Goal: Task Accomplishment & Management: Complete application form

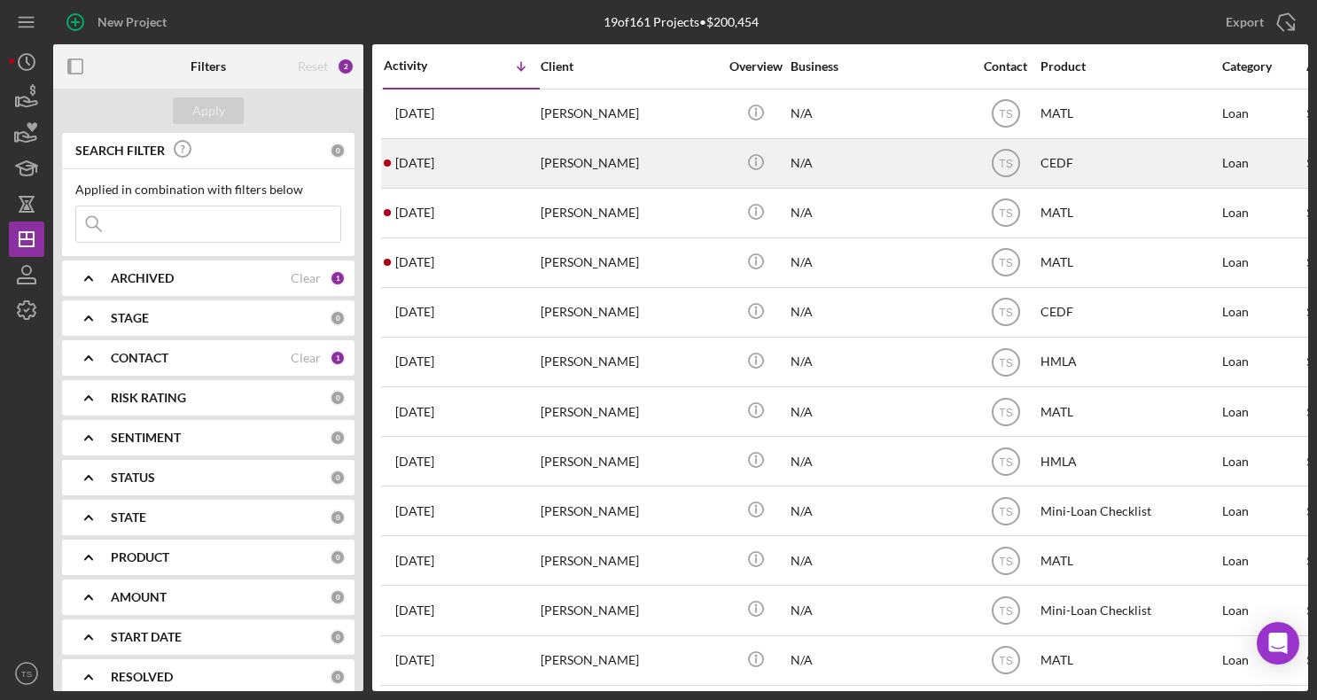
click at [503, 166] on div "[DATE] [PERSON_NAME]" at bounding box center [461, 163] width 155 height 47
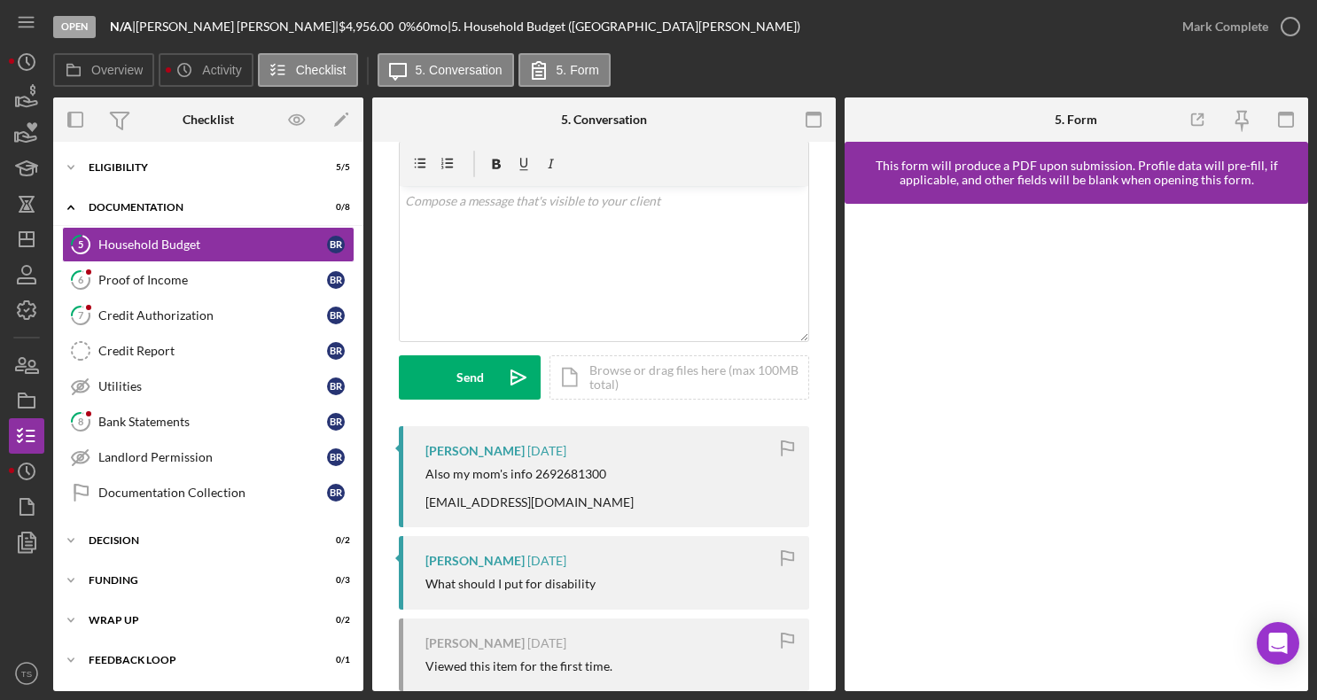
scroll to position [90, 0]
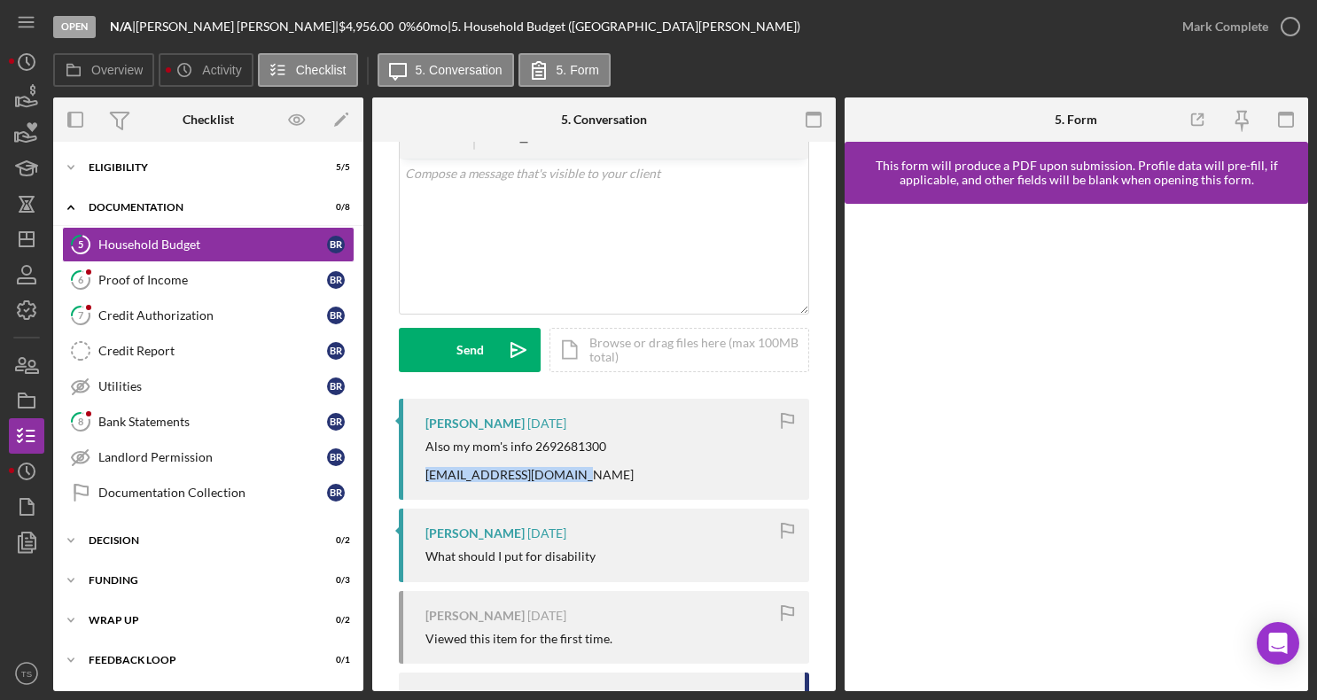
drag, startPoint x: 579, startPoint y: 478, endPoint x: 417, endPoint y: 478, distance: 162.2
click at [425, 478] on div "Also my mom's info 2692681300 [EMAIL_ADDRESS][DOMAIN_NAME]" at bounding box center [608, 460] width 366 height 43
copy div "[EMAIL_ADDRESS][DOMAIN_NAME]"
click at [26, 354] on icon "button" at bounding box center [26, 365] width 44 height 44
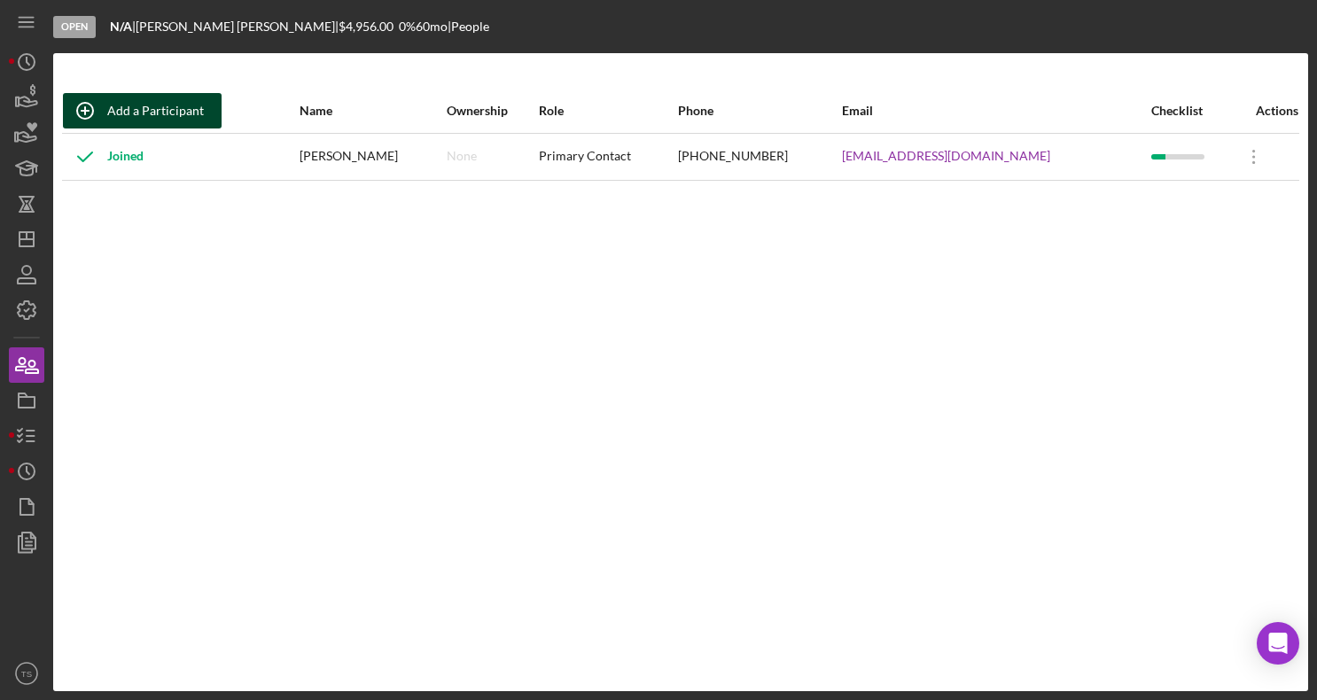
click at [167, 114] on div "Add a Participant" at bounding box center [155, 110] width 97 height 35
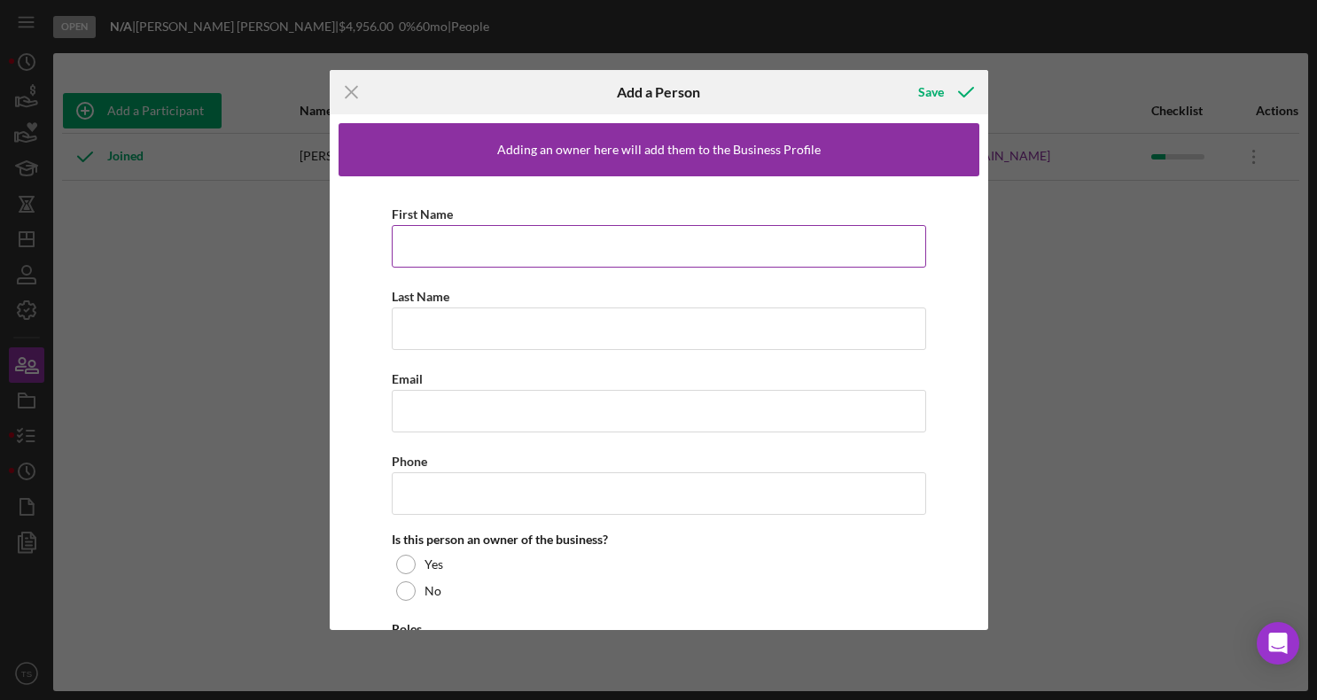
click at [486, 256] on input "First Name" at bounding box center [659, 246] width 534 height 43
click at [438, 247] on input "[PERSON_NAME]" at bounding box center [659, 246] width 534 height 43
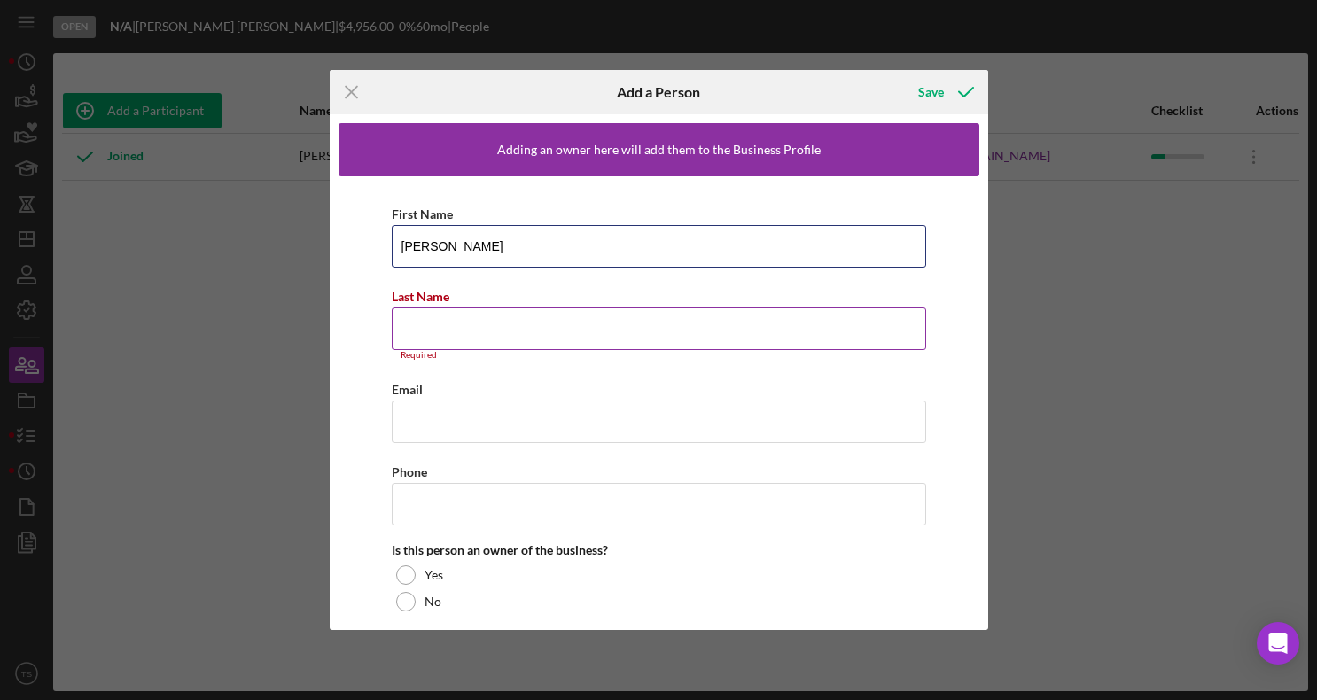
type input "[PERSON_NAME]"
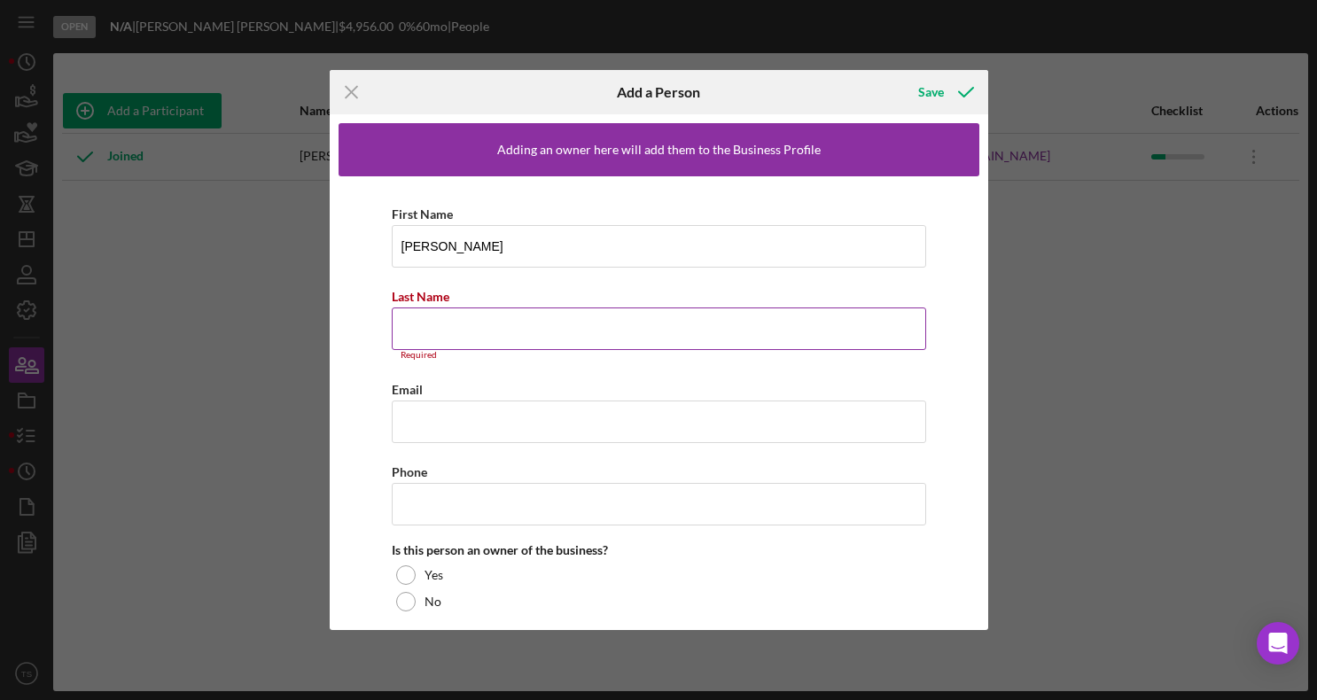
click at [451, 338] on input "Last Name" at bounding box center [659, 328] width 534 height 43
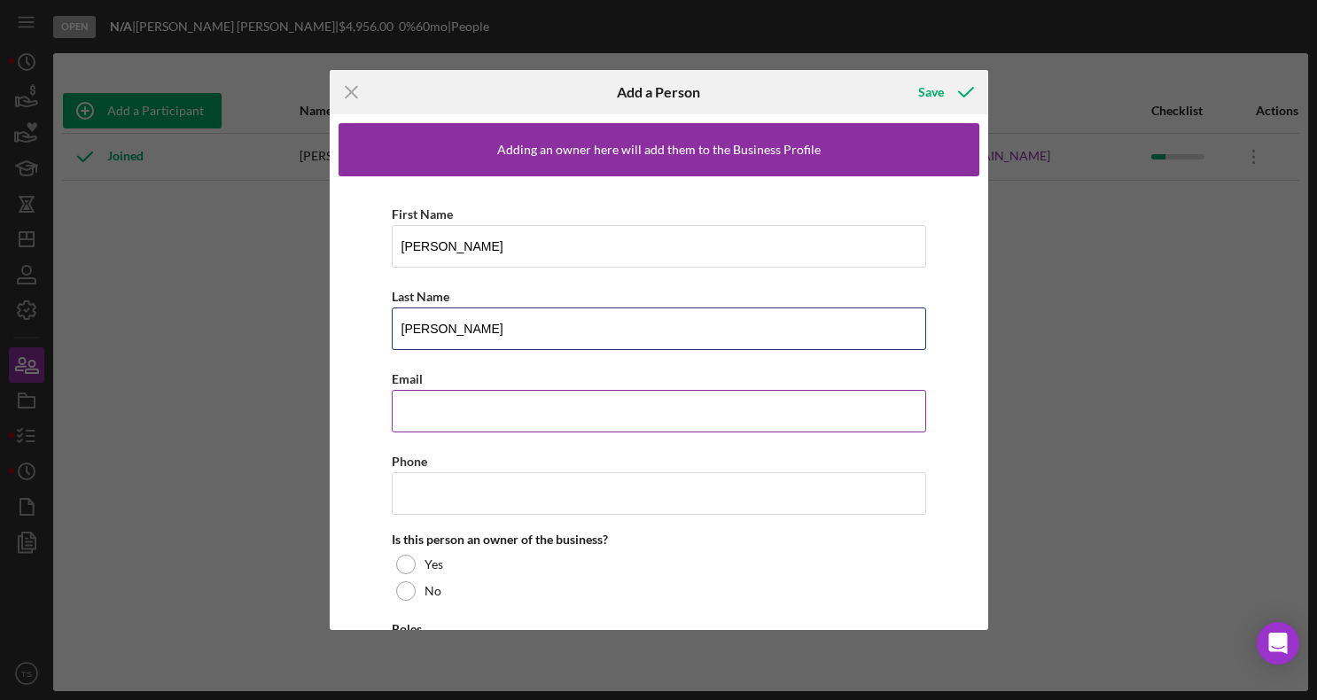
type input "[PERSON_NAME]"
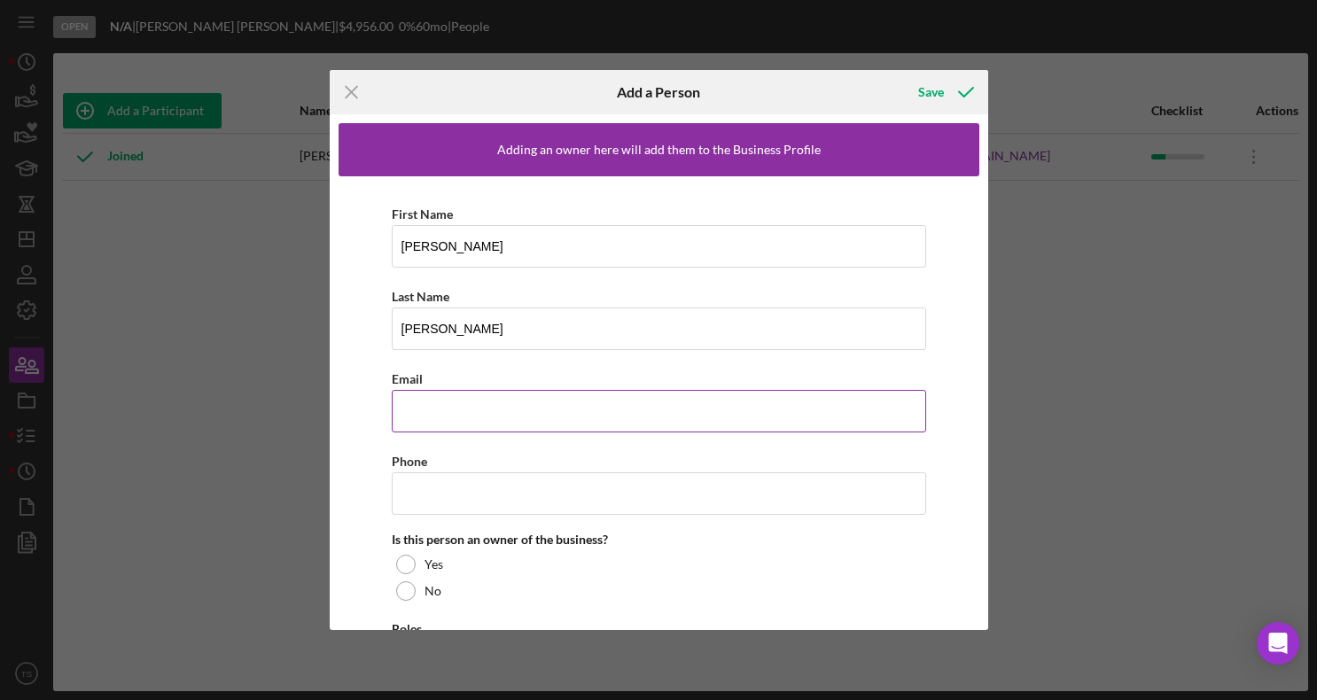
paste input "[EMAIL_ADDRESS][DOMAIN_NAME]"
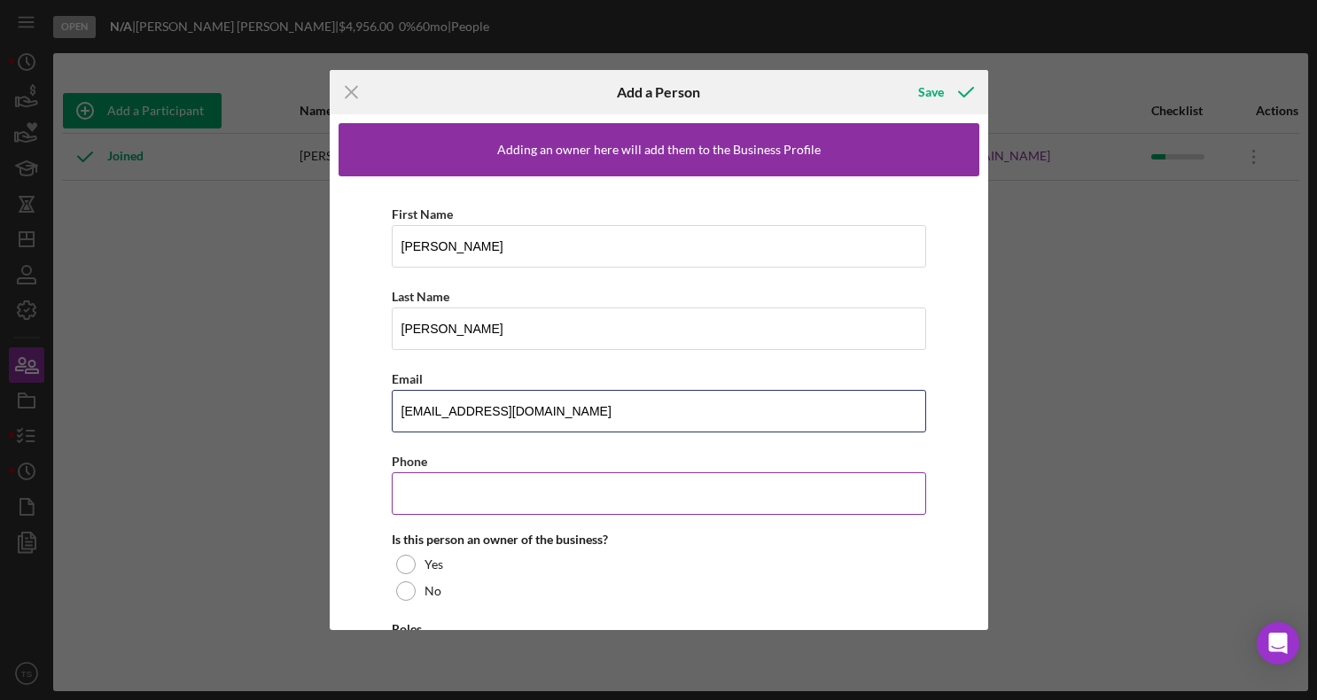
type input "[EMAIL_ADDRESS][DOMAIN_NAME]"
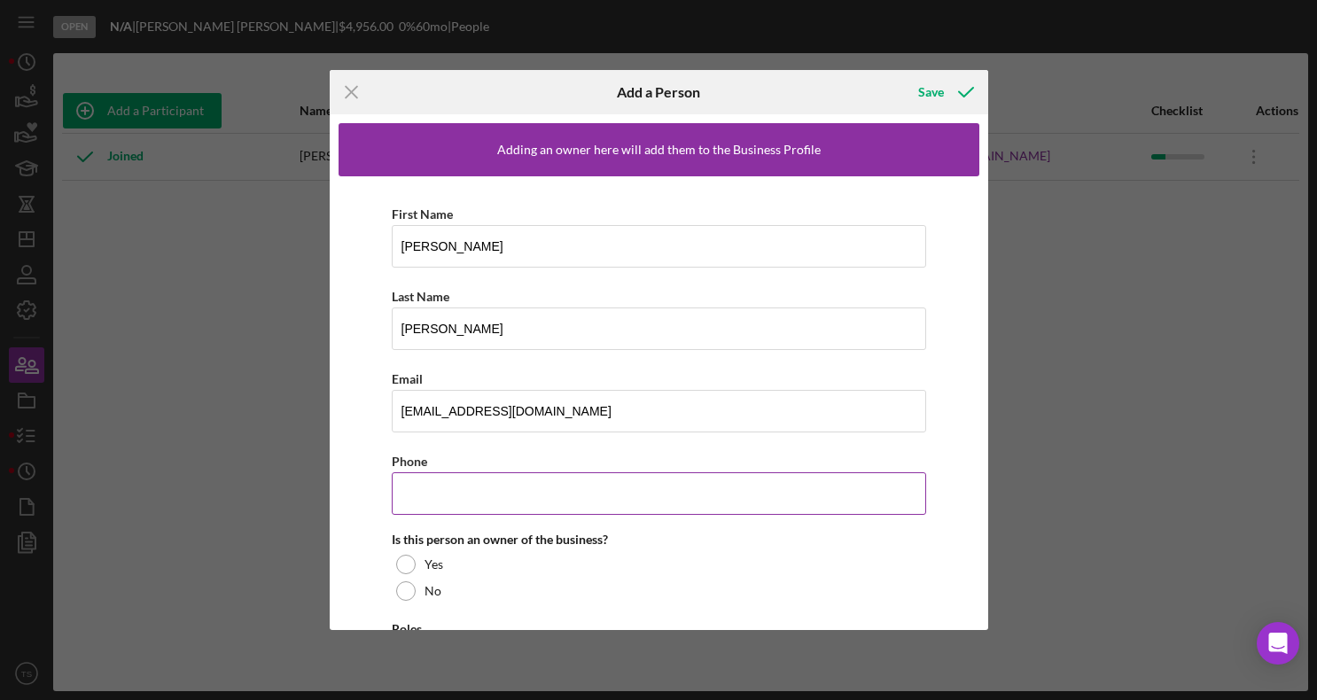
click at [450, 502] on input "Phone" at bounding box center [659, 493] width 534 height 43
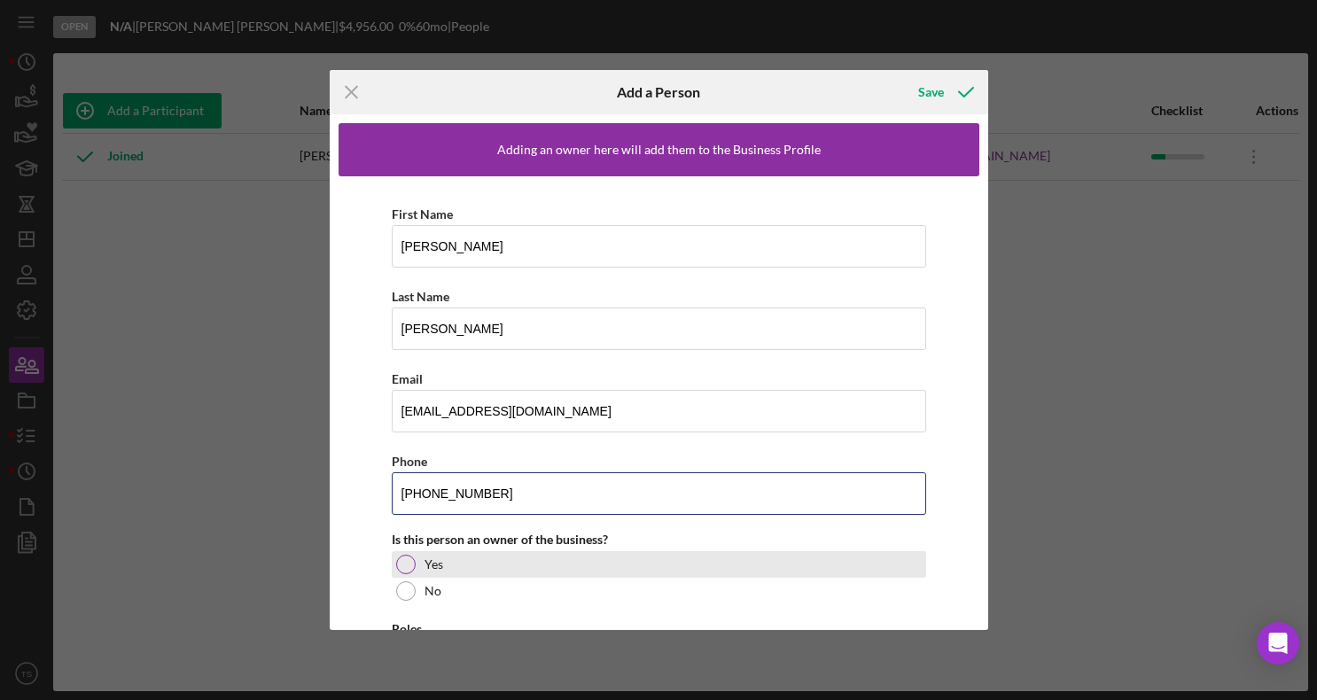
scroll to position [111, 0]
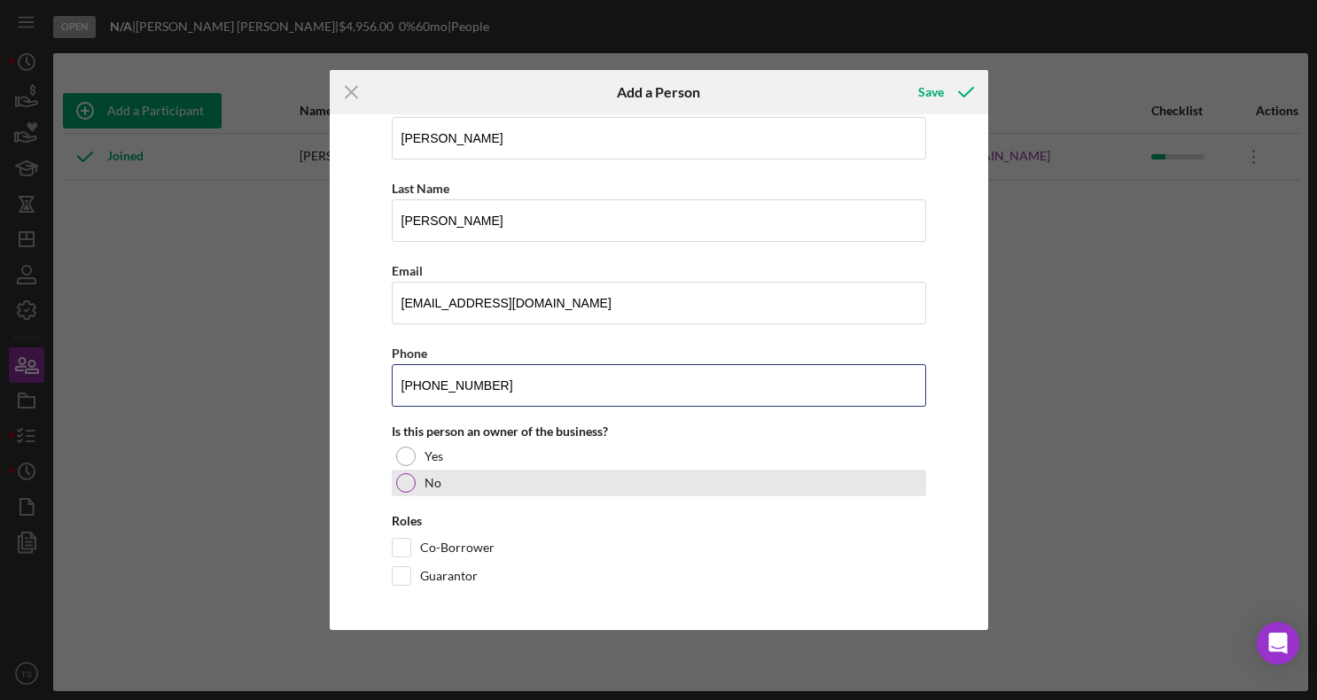
type input "[PHONE_NUMBER]"
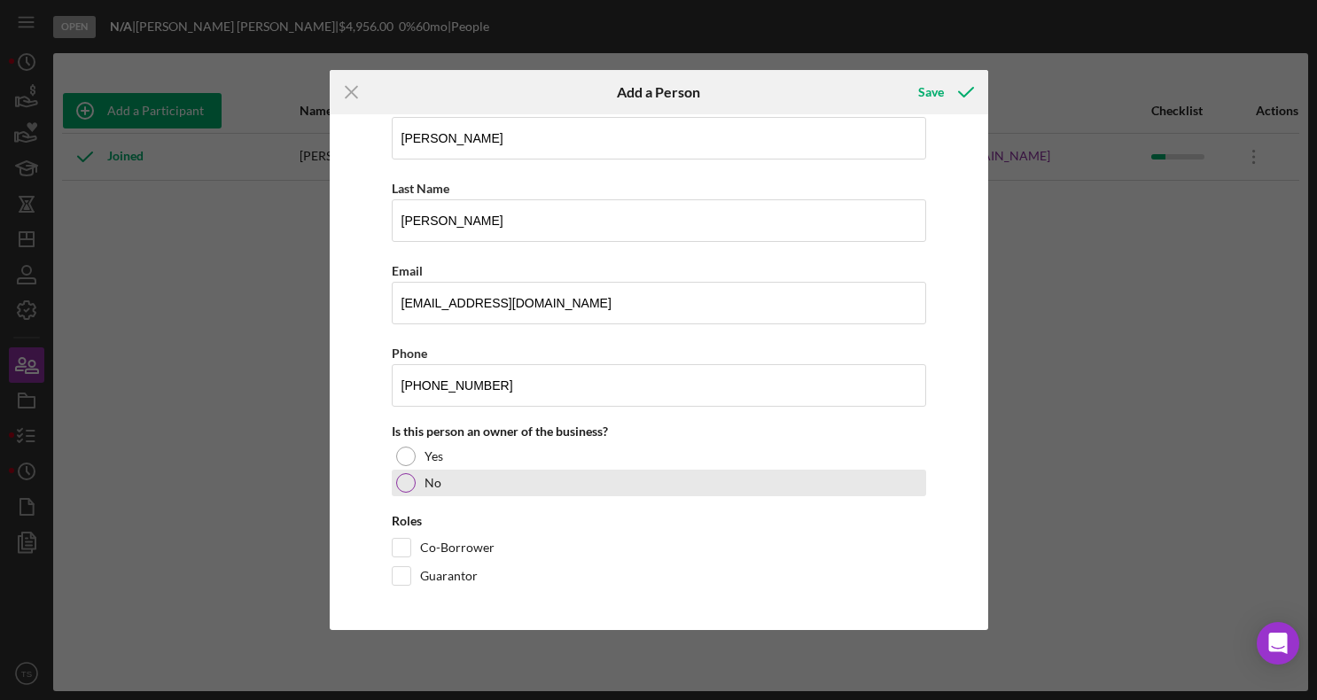
click at [404, 488] on div at bounding box center [405, 482] width 19 height 19
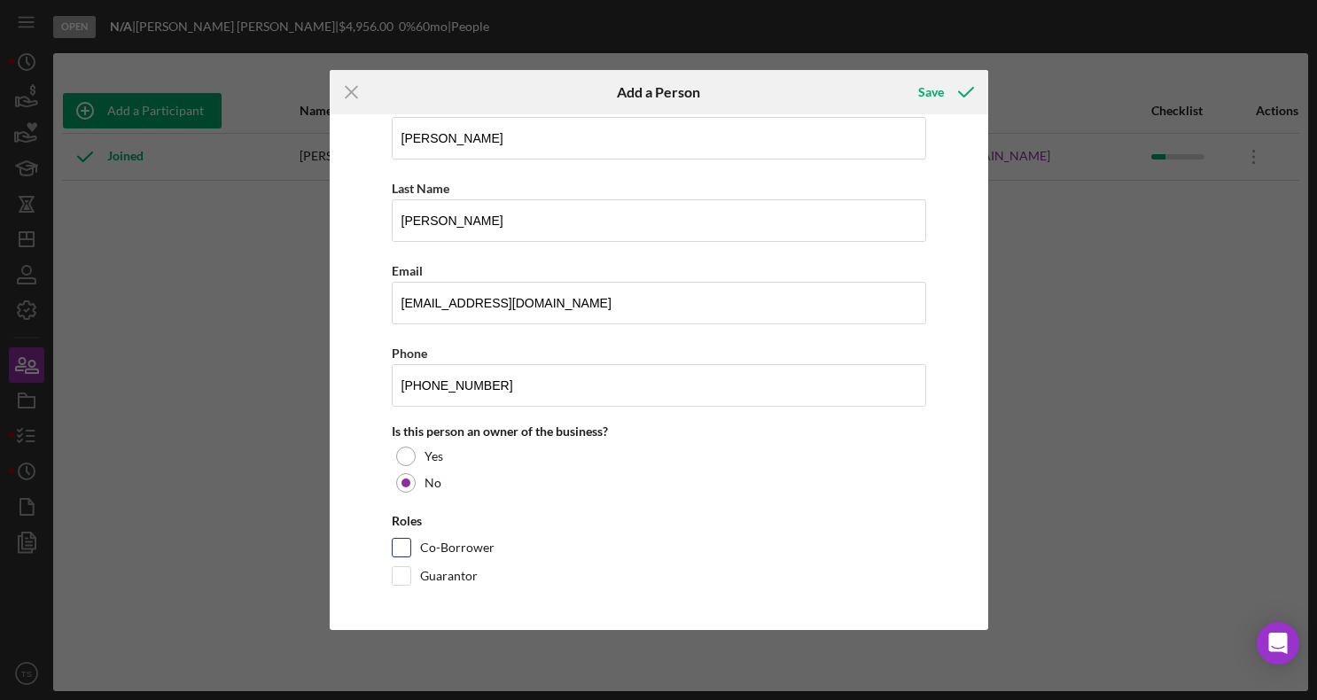
click at [402, 548] on input "Co-Borrower" at bounding box center [402, 548] width 18 height 18
checkbox input "true"
click at [935, 90] on div "Save" at bounding box center [931, 91] width 26 height 35
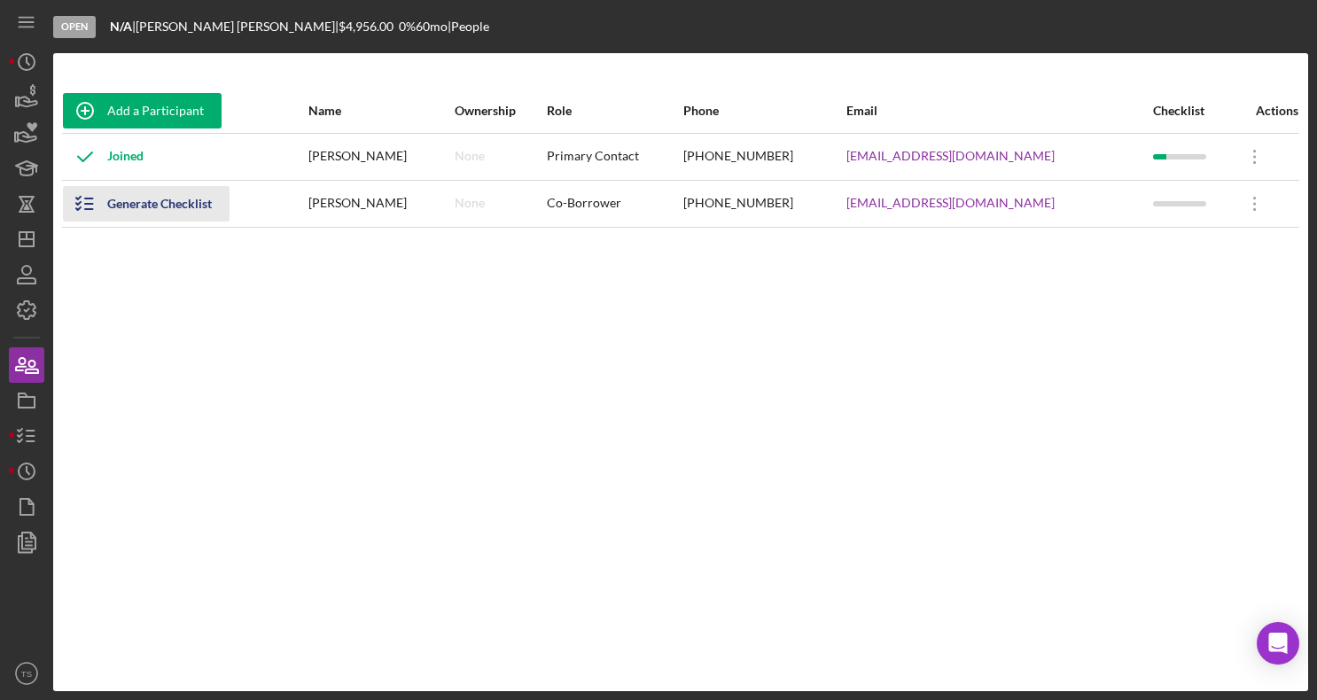
click at [116, 211] on div "Generate Checklist" at bounding box center [159, 203] width 105 height 35
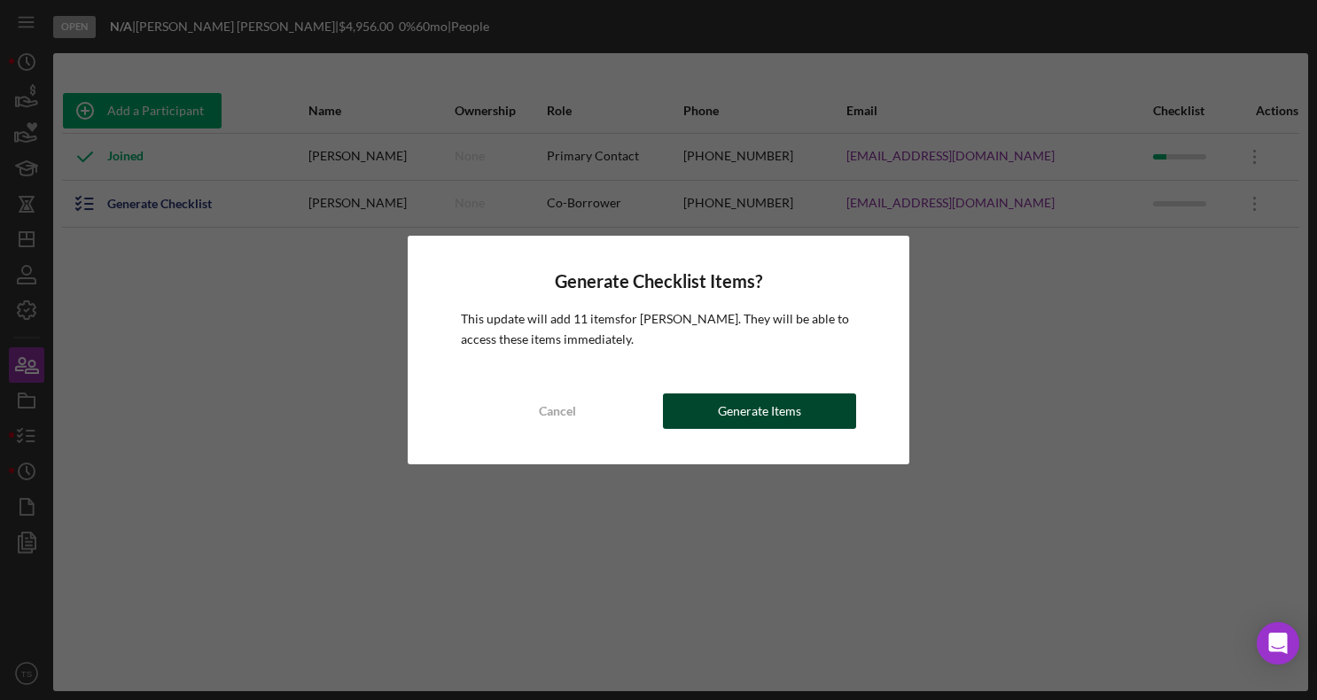
click at [770, 407] on div "Generate Items" at bounding box center [759, 410] width 83 height 35
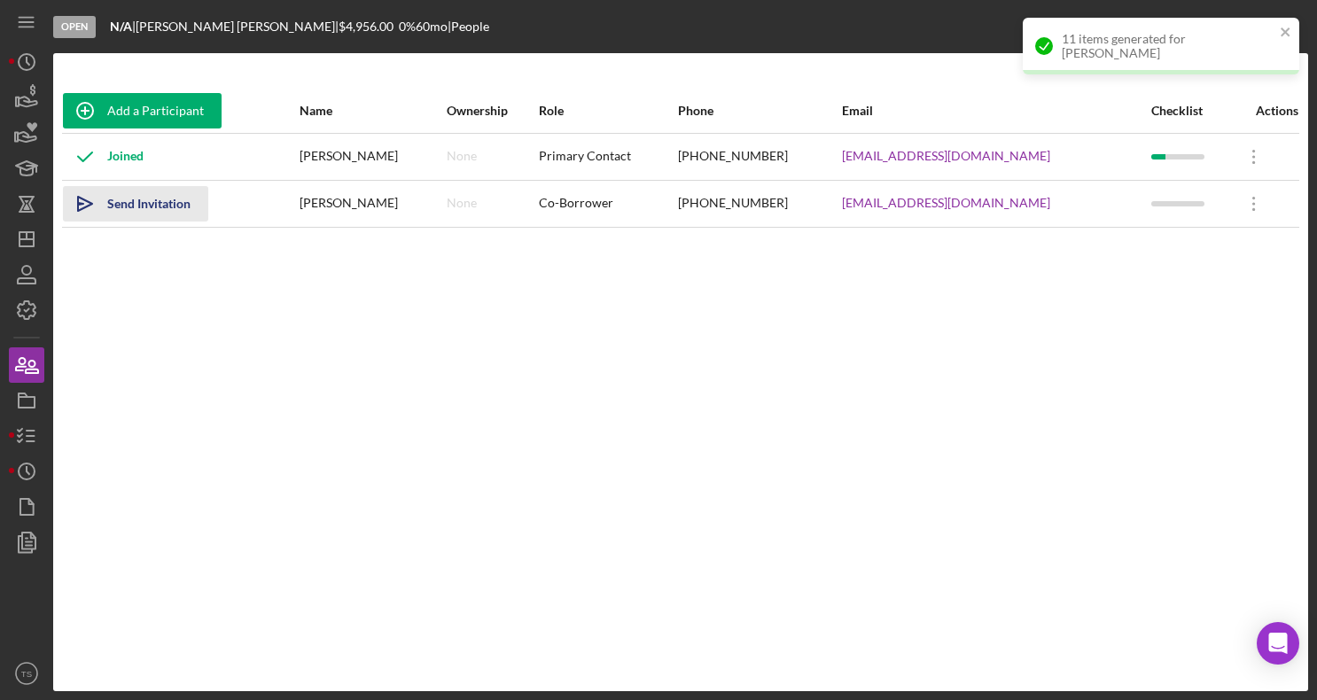
click at [154, 211] on div "Send Invitation" at bounding box center [148, 203] width 83 height 35
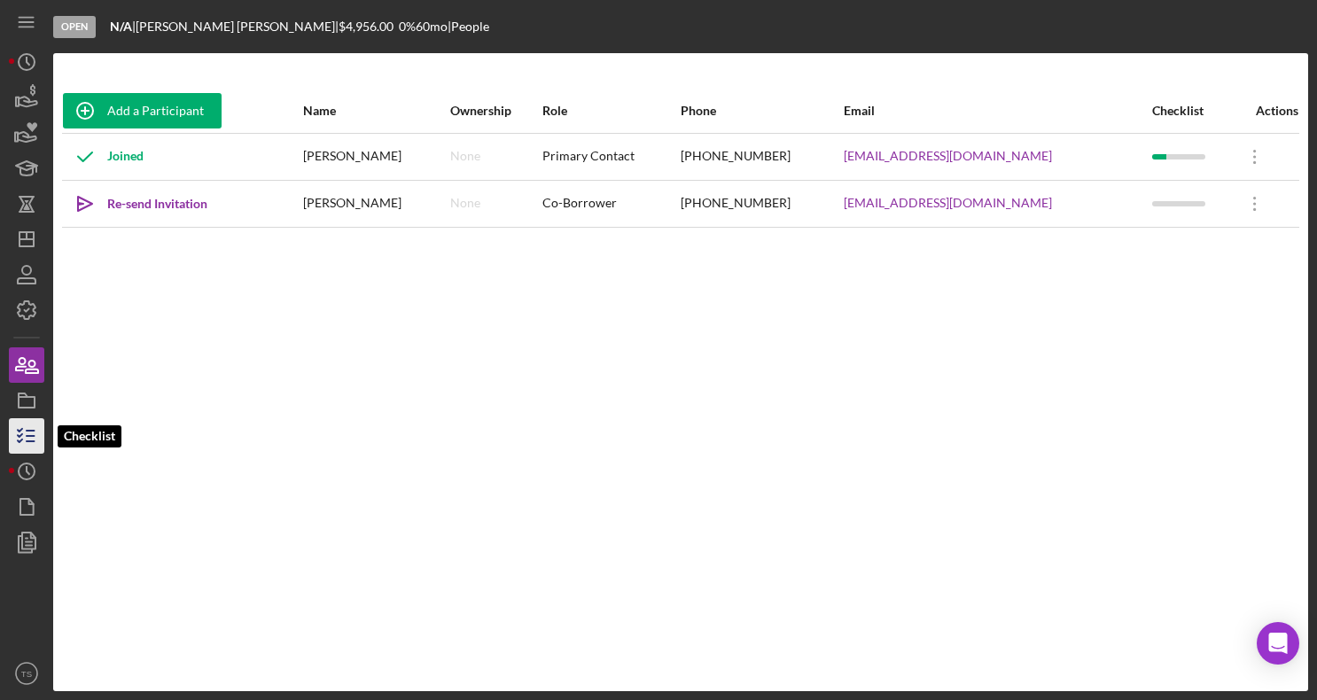
click at [27, 438] on icon "button" at bounding box center [26, 436] width 44 height 44
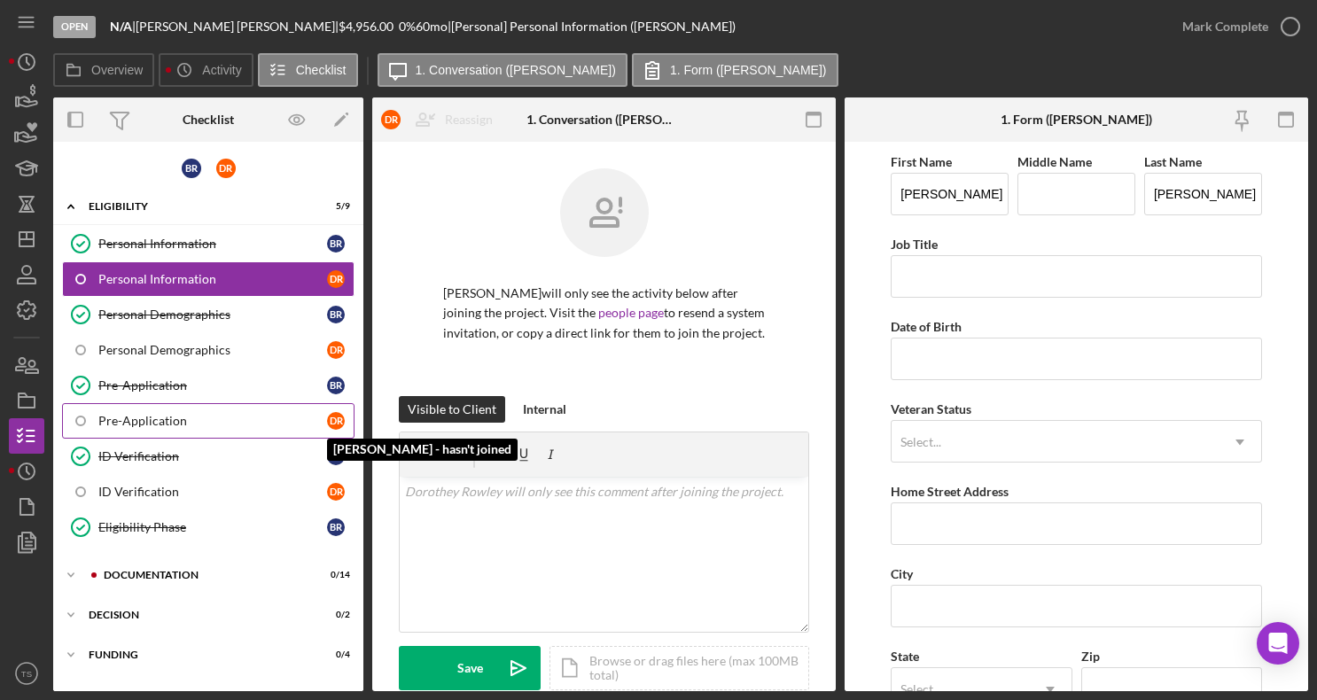
click at [337, 421] on div "D R" at bounding box center [336, 421] width 18 height 18
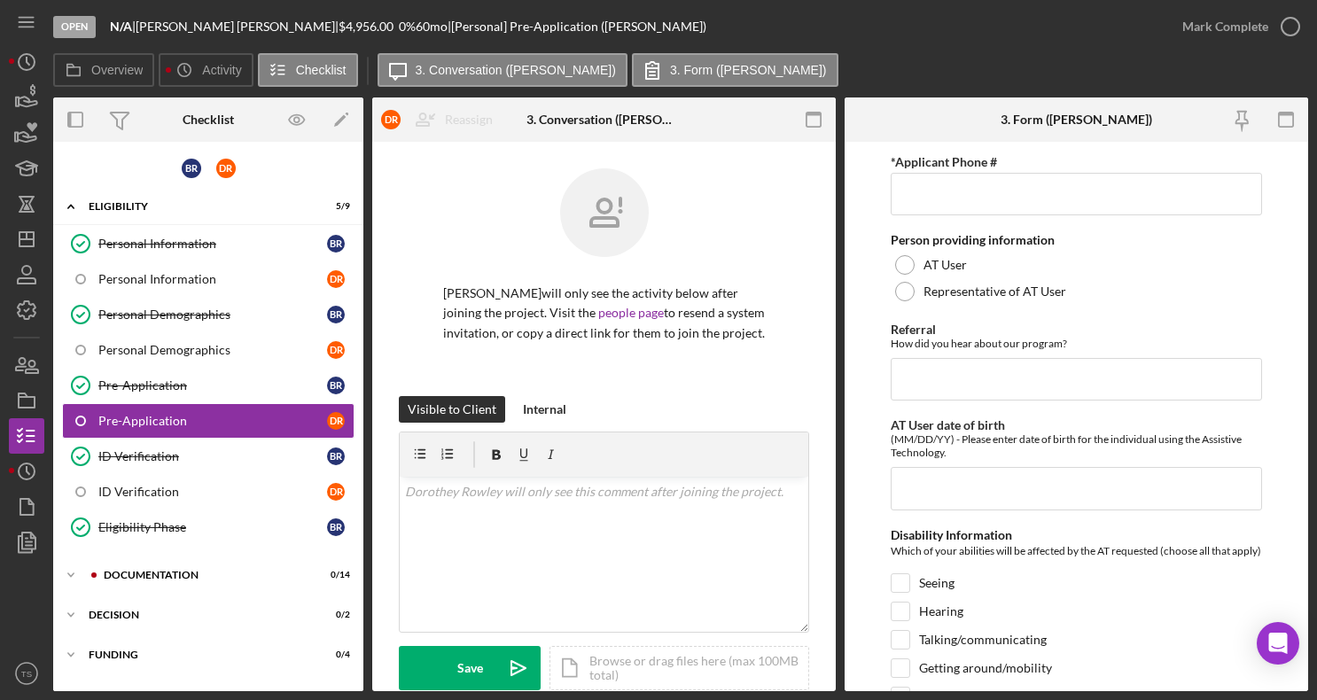
click at [664, 358] on div "[PERSON_NAME] will only see the activity below after joining the project. Visit…" at bounding box center [604, 282] width 410 height 228
click at [811, 340] on div "[PERSON_NAME] will only see the activity below after joining the project. Visit…" at bounding box center [603, 558] width 463 height 833
click at [970, 211] on input "*Applicant Phone #" at bounding box center [1076, 194] width 370 height 43
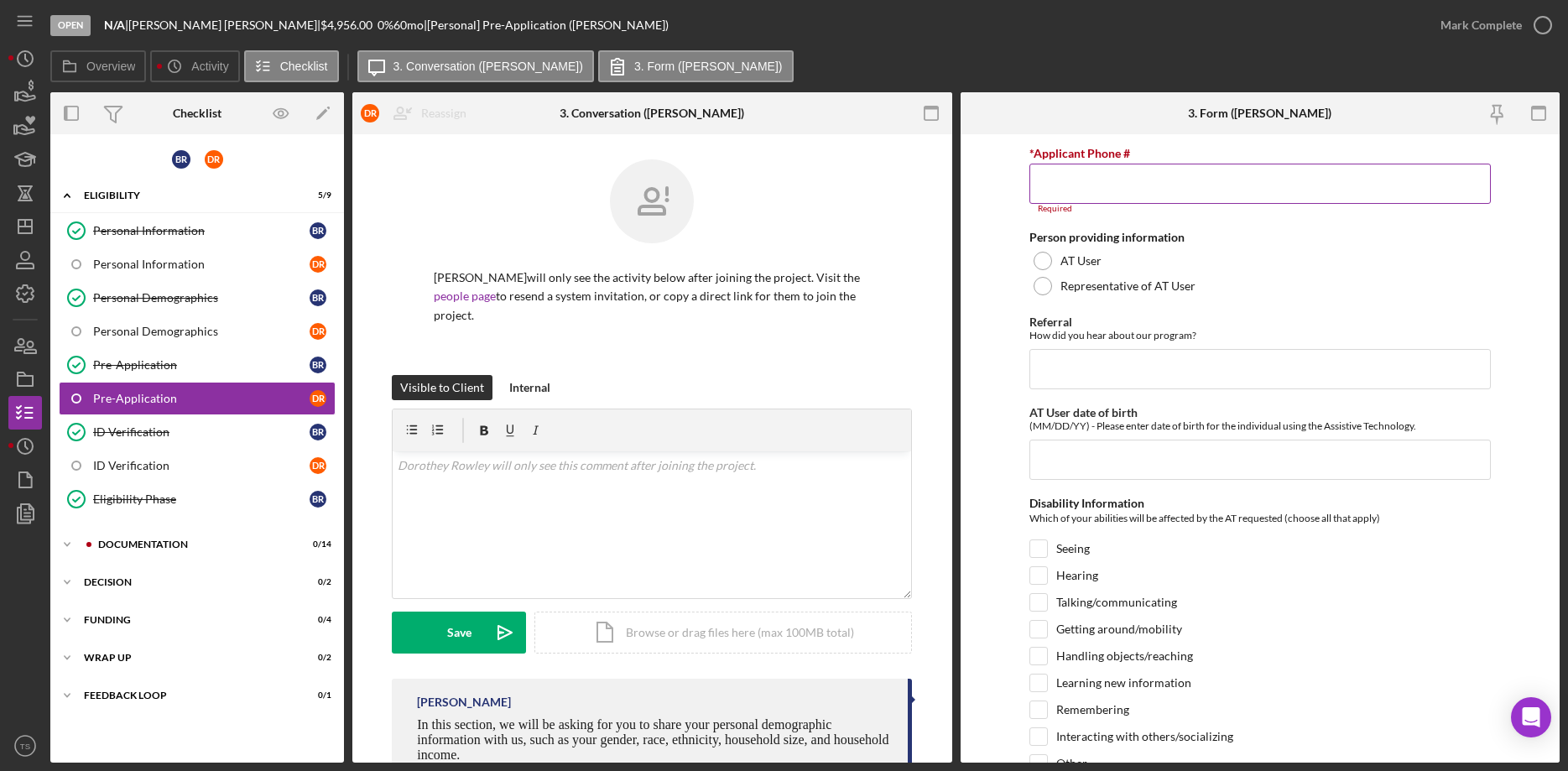
click at [1227, 176] on input "*Applicant Phone #" at bounding box center [1259, 184] width 461 height 41
click at [562, 481] on div "v Color teal Color pink Remove color Add row above Add row below Add column bef…" at bounding box center [652, 525] width 519 height 147
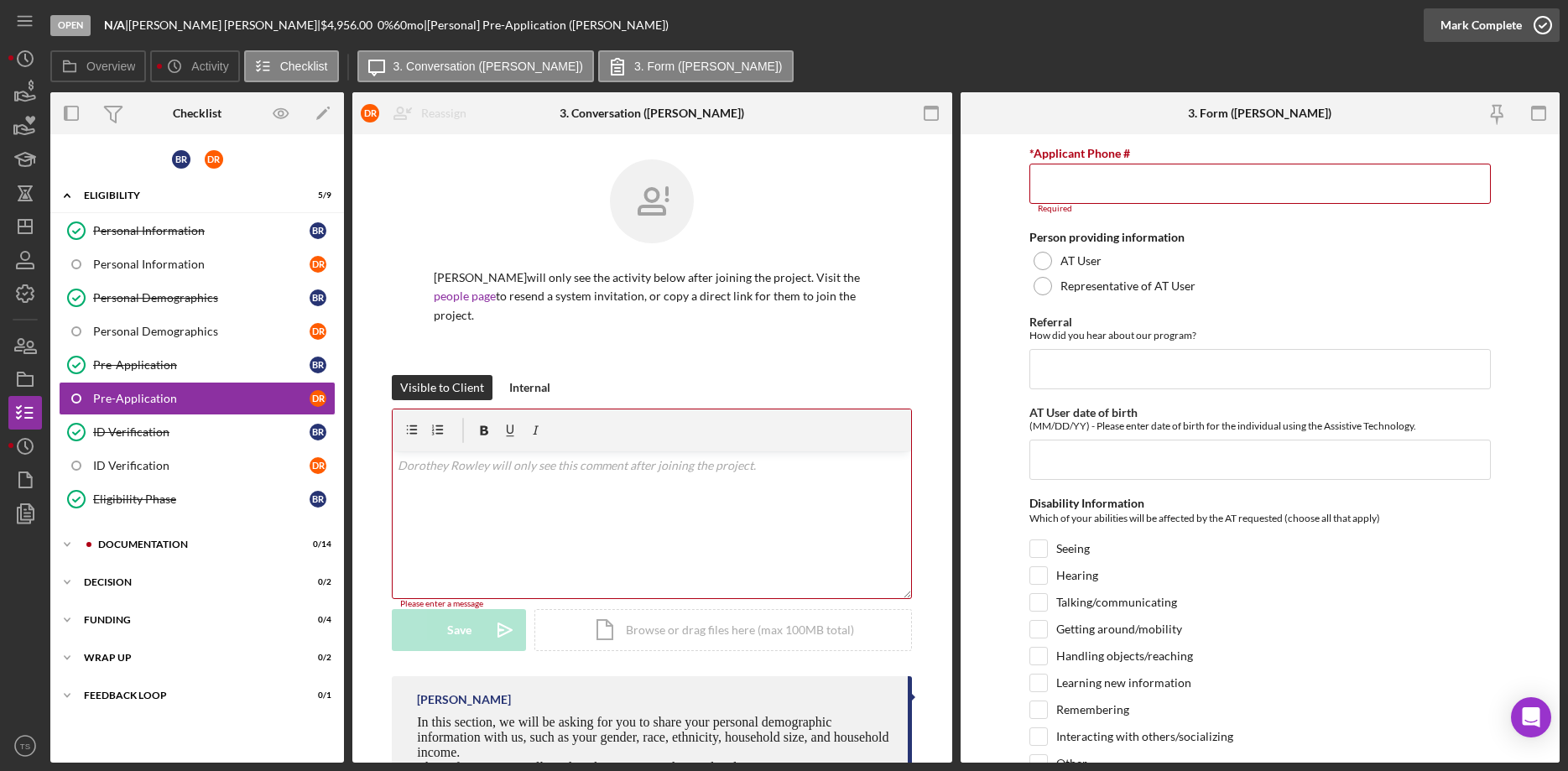
click at [1246, 26] on div "Mark Complete" at bounding box center [1481, 25] width 81 height 33
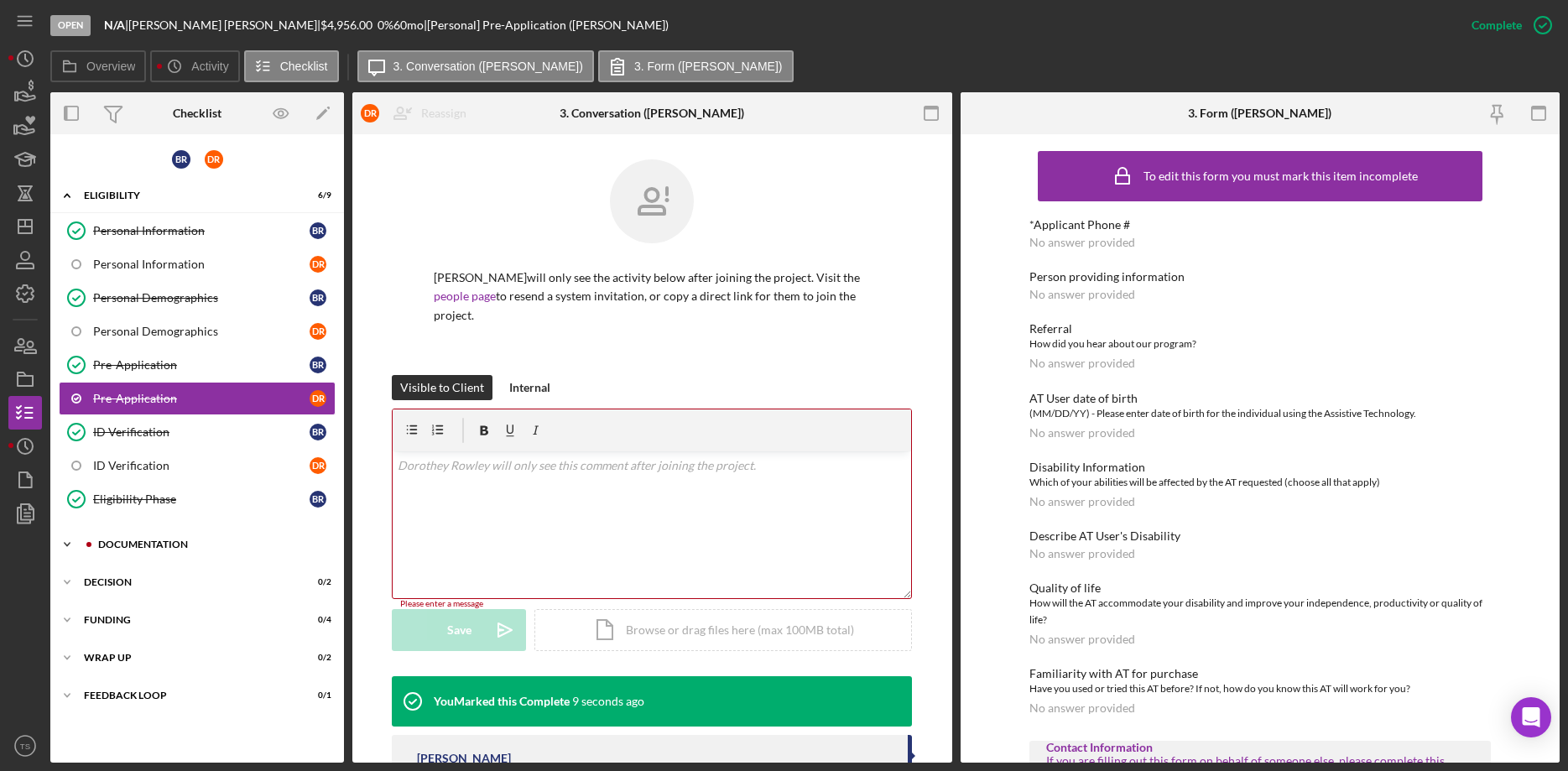
click at [152, 543] on div "DOCUMENTATION" at bounding box center [210, 545] width 224 height 10
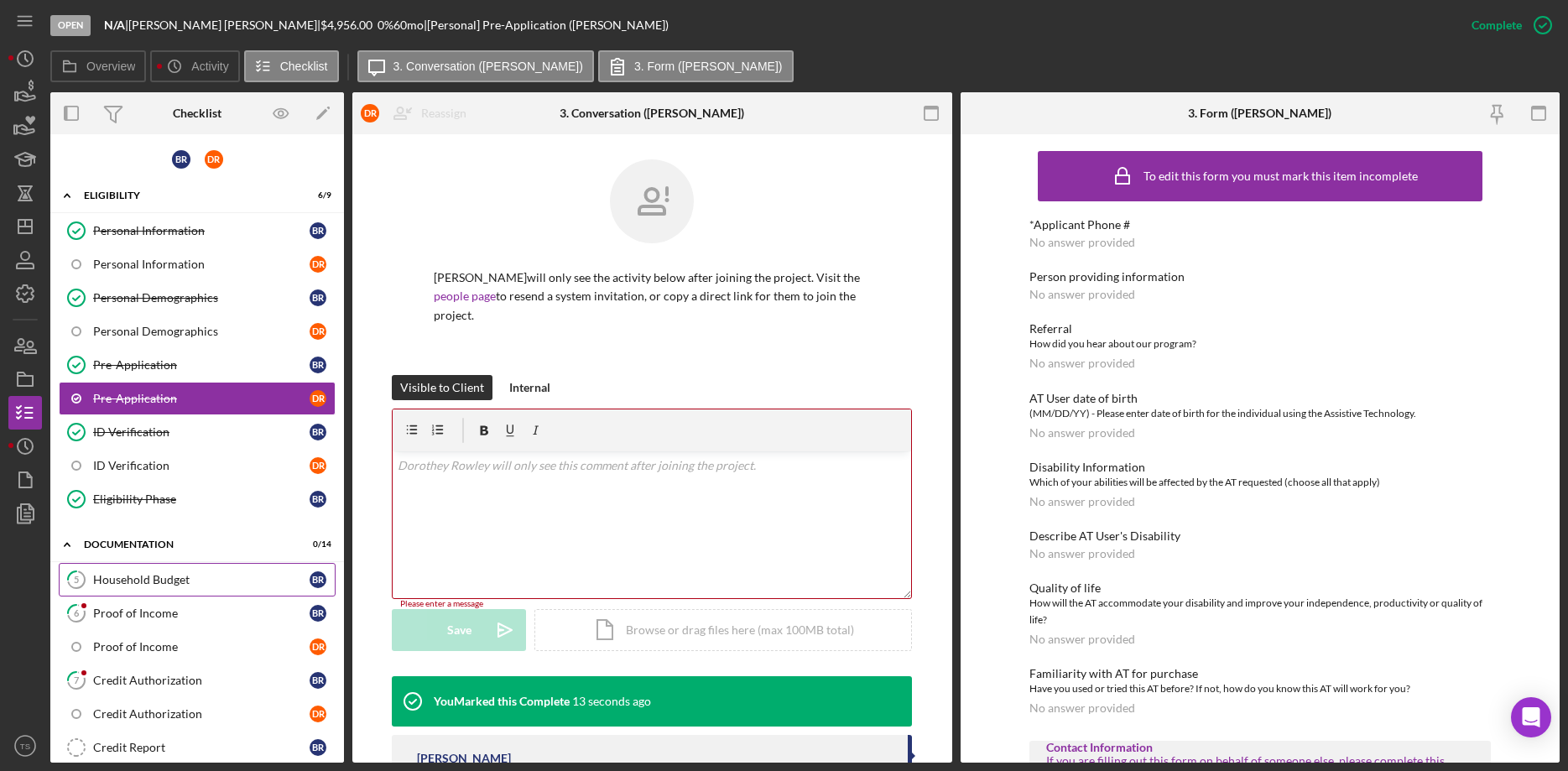
click at [151, 582] on div "Household Budget" at bounding box center [201, 580] width 217 height 13
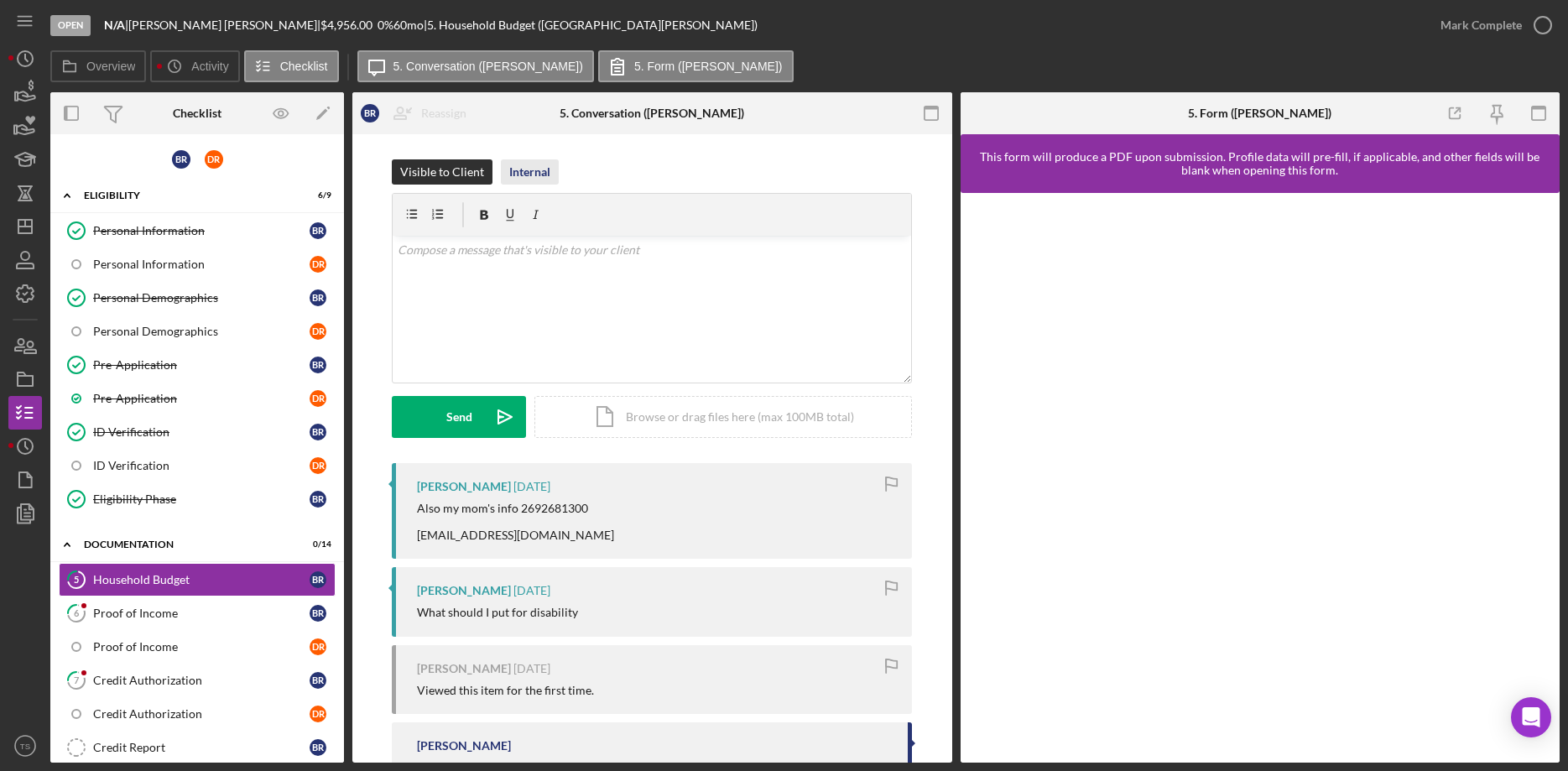
click at [536, 170] on div "Internal" at bounding box center [529, 171] width 41 height 26
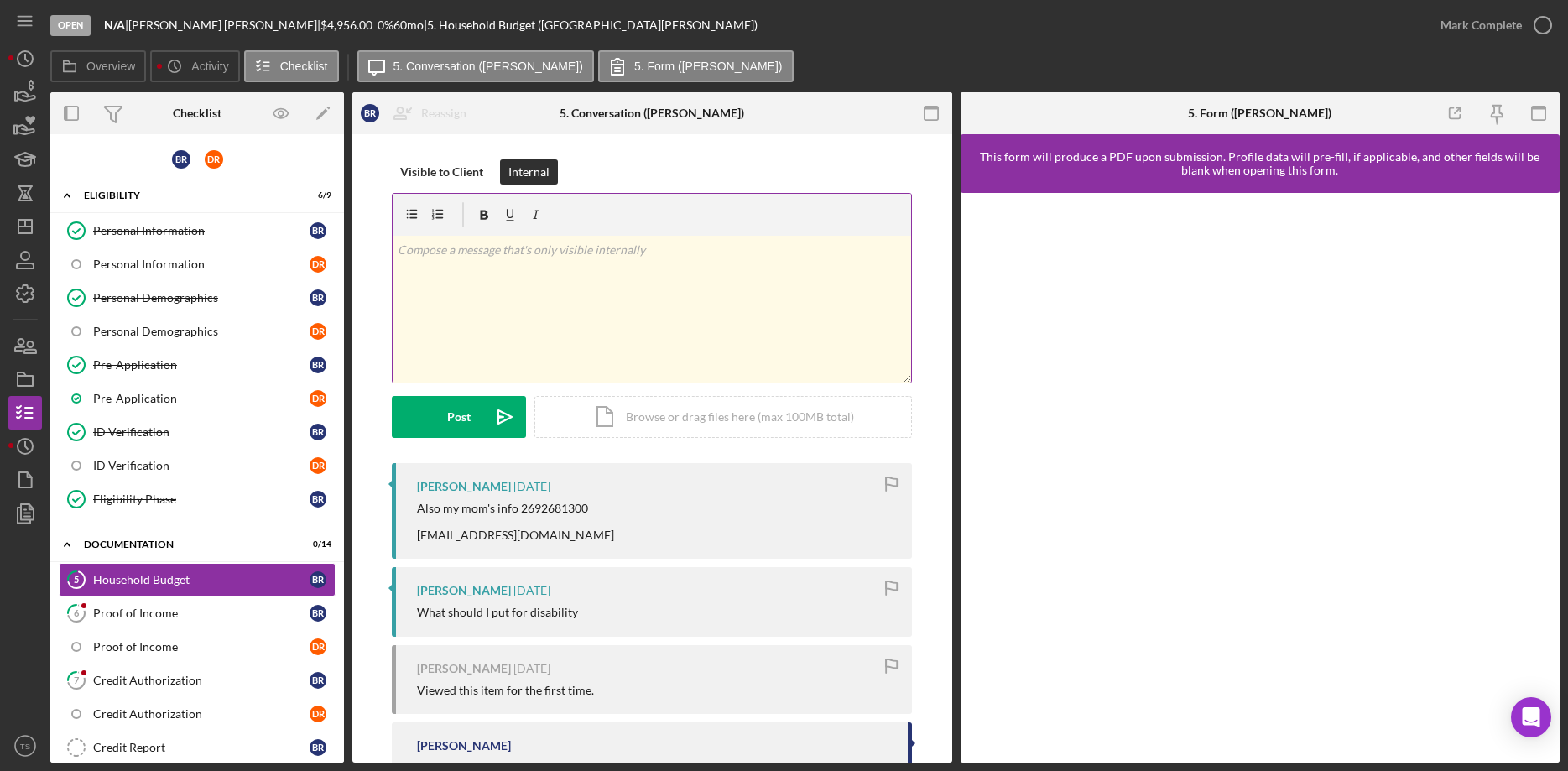
click at [524, 277] on div "v Color teal Color pink Remove color Add row above Add row below Add column bef…" at bounding box center [652, 309] width 519 height 147
click at [503, 425] on icon "Icon/icon-invite-send" at bounding box center [505, 417] width 42 height 42
